Goal: Information Seeking & Learning: Learn about a topic

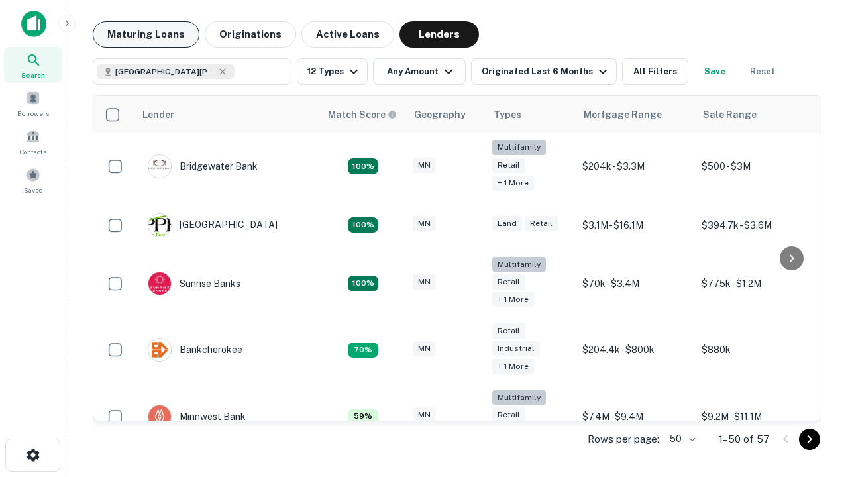
click at [146, 34] on button "Maturing Loans" at bounding box center [146, 34] width 107 height 26
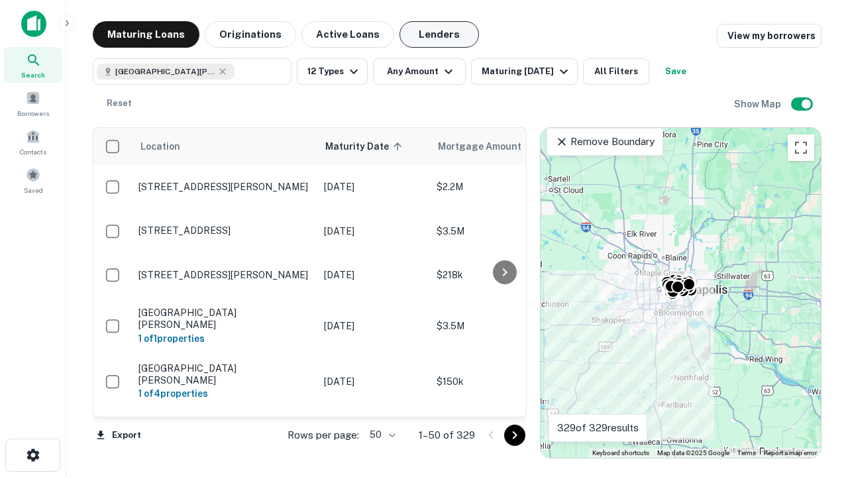
click at [439, 34] on button "Lenders" at bounding box center [438, 34] width 79 height 26
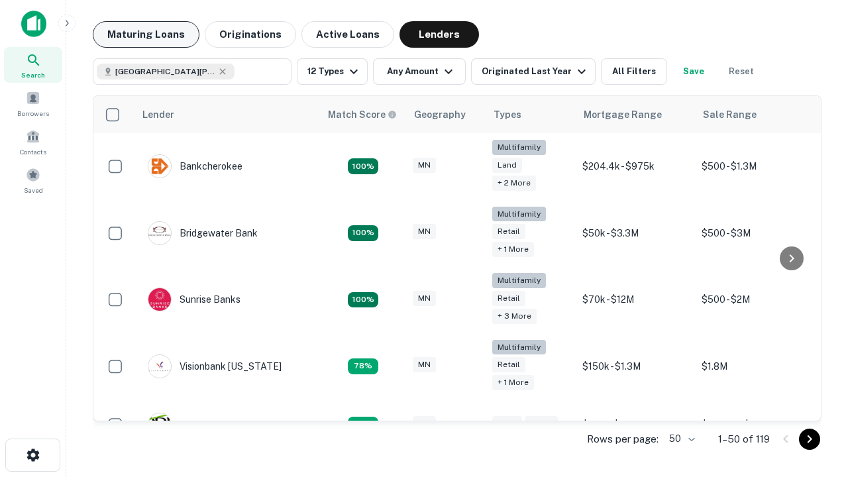
click at [146, 34] on button "Maturing Loans" at bounding box center [146, 34] width 107 height 26
